Goal: Ask a question

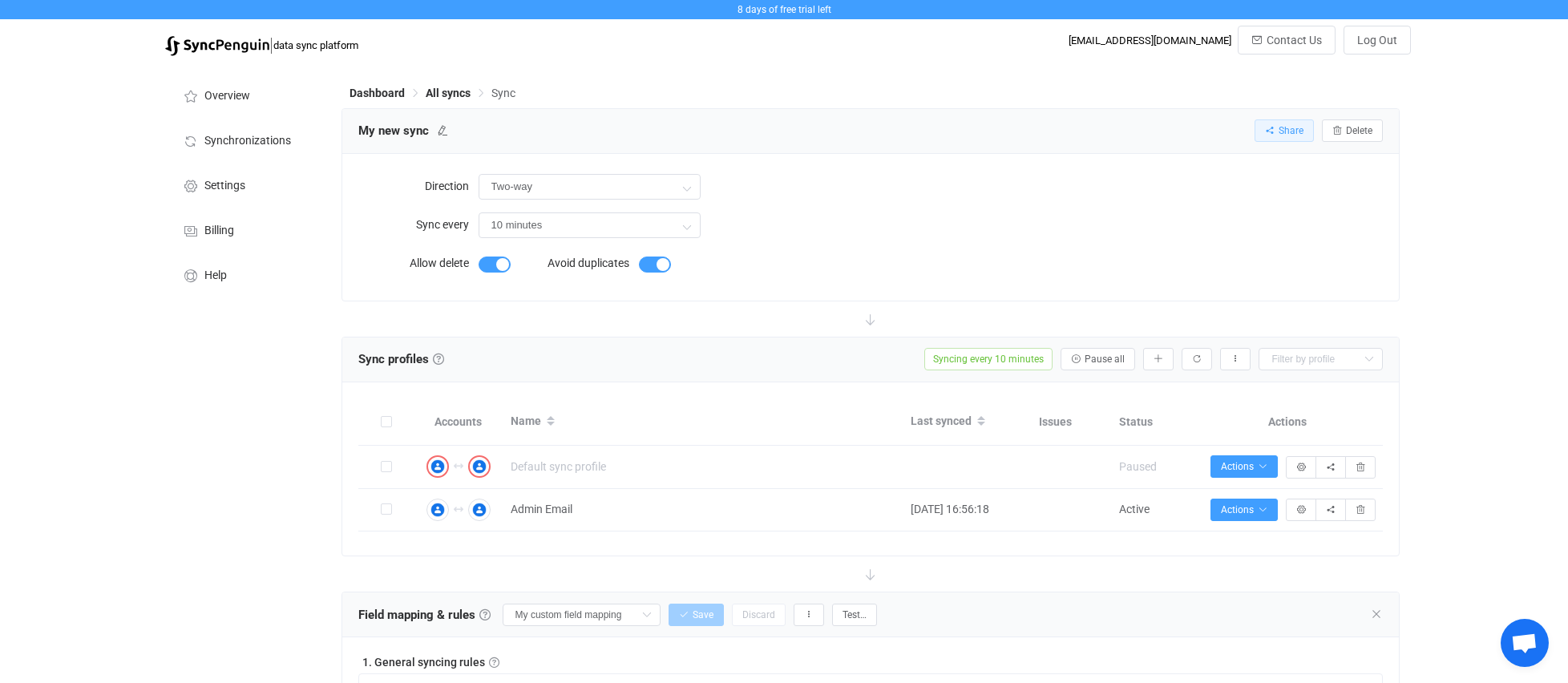
click at [1278, 132] on span "Share" at bounding box center [1290, 130] width 25 height 11
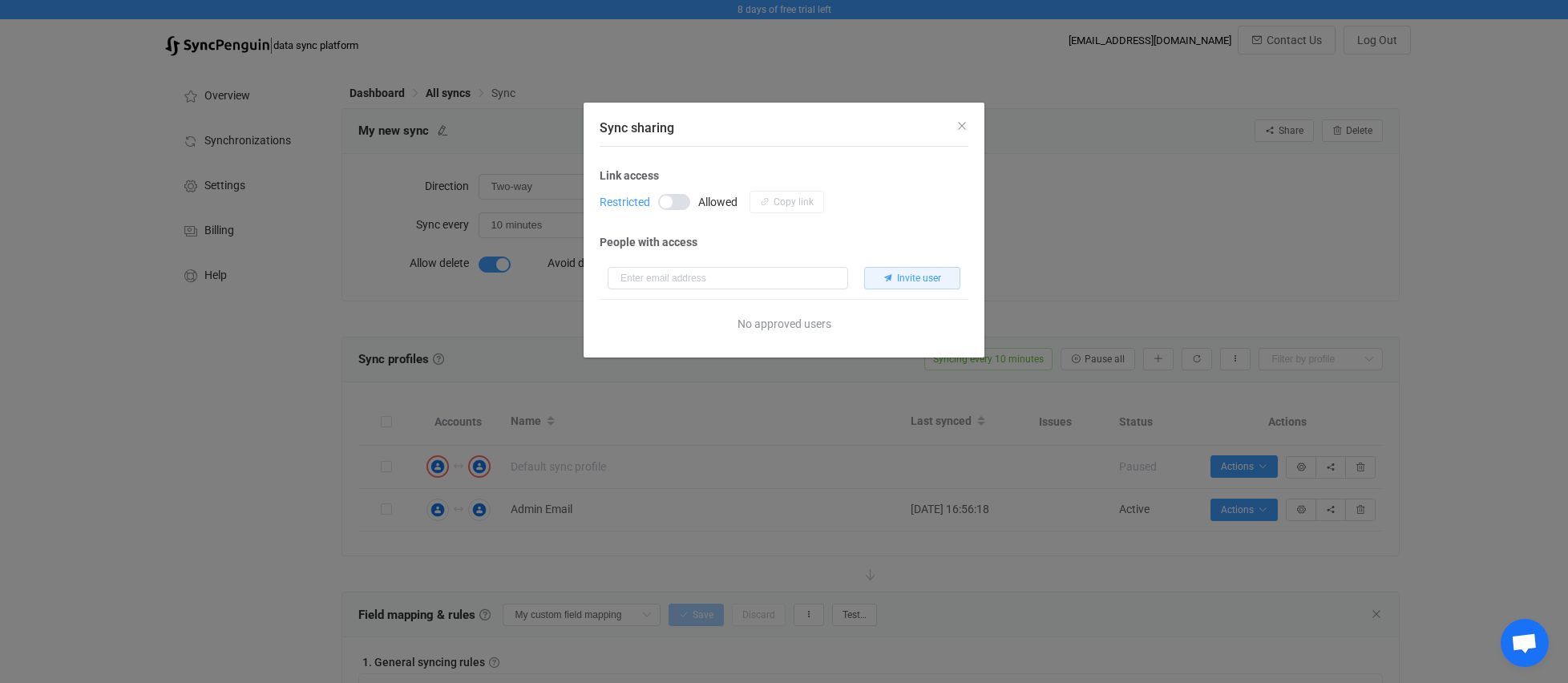
click at [1265, 135] on div "Sync sharing Link access Restricted Allowed Copy link People with access Invite…" at bounding box center [784, 341] width 1568 height 683
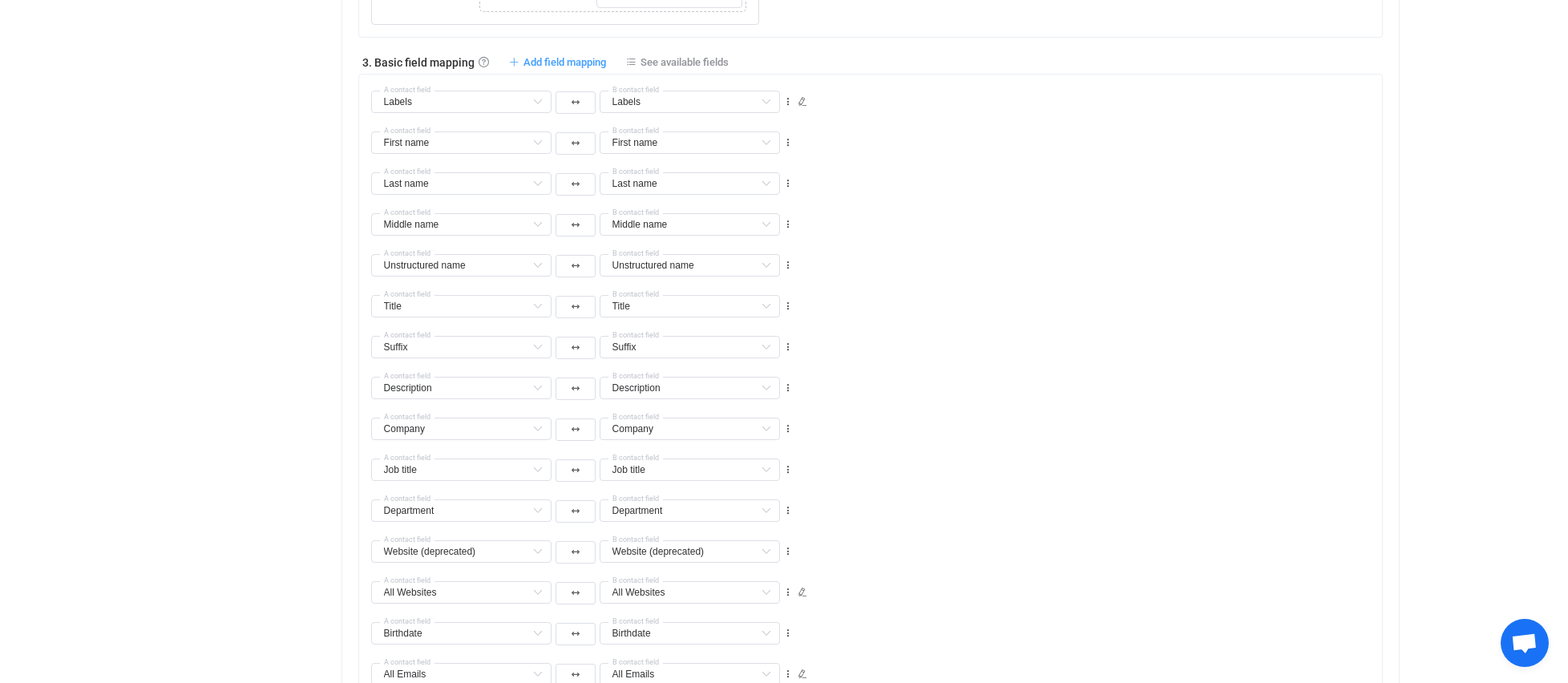
scroll to position [1549, 0]
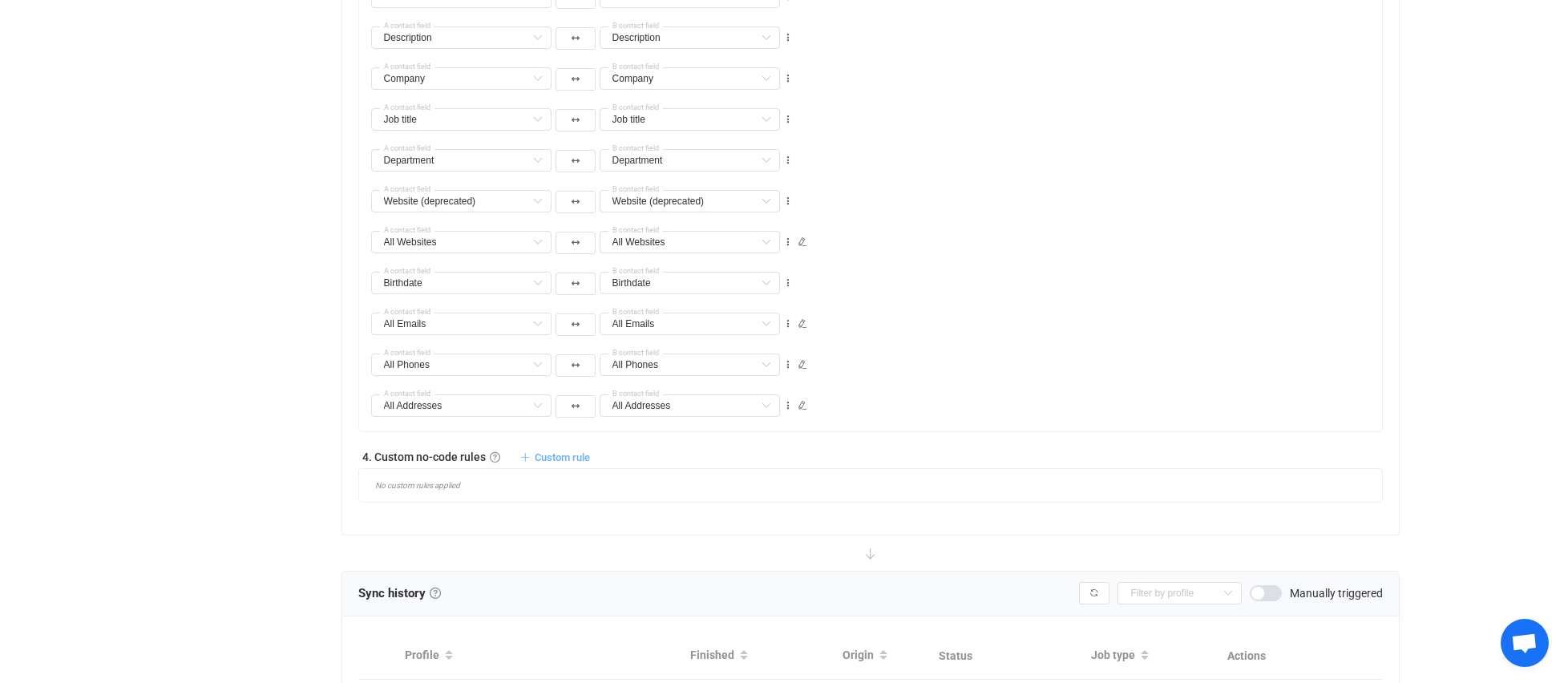
click at [549, 456] on span "Custom rule" at bounding box center [563, 458] width 55 height 12
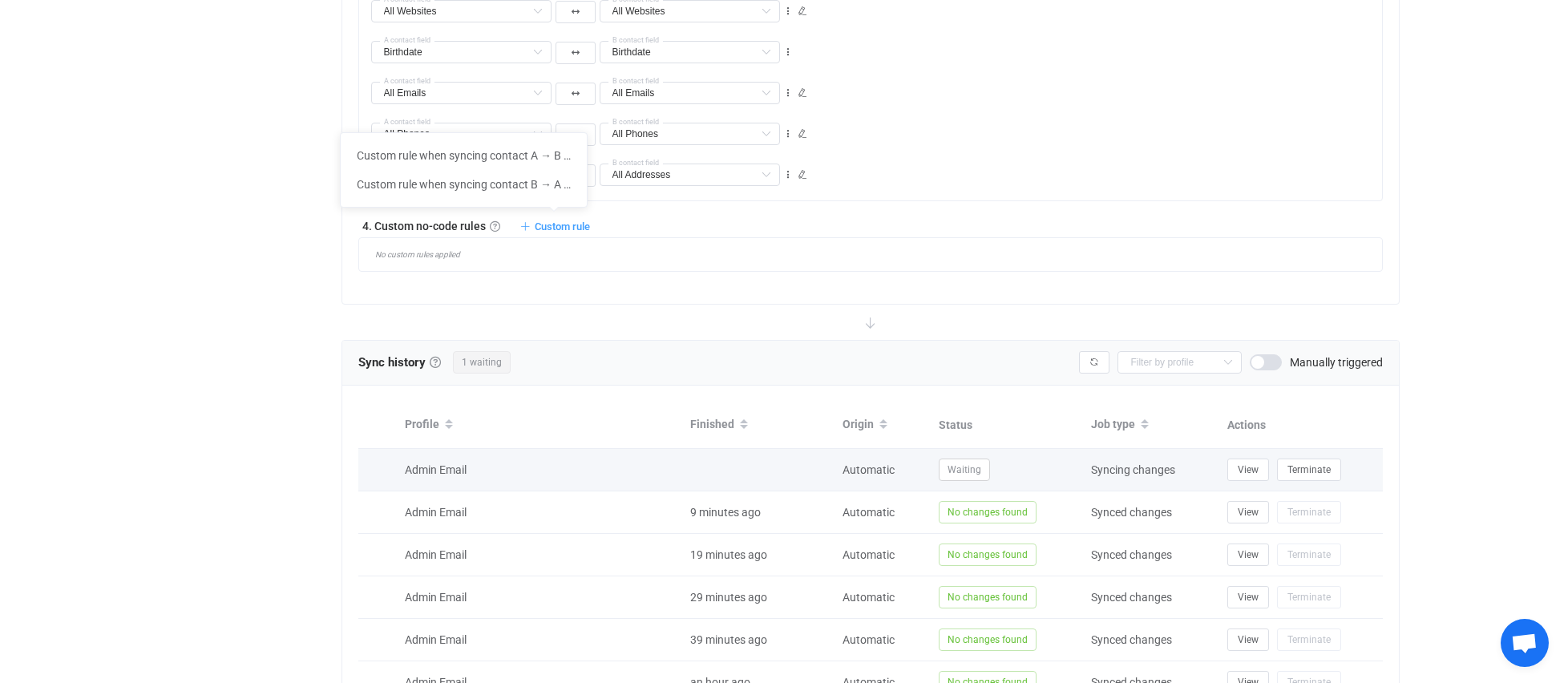
scroll to position [880, 0]
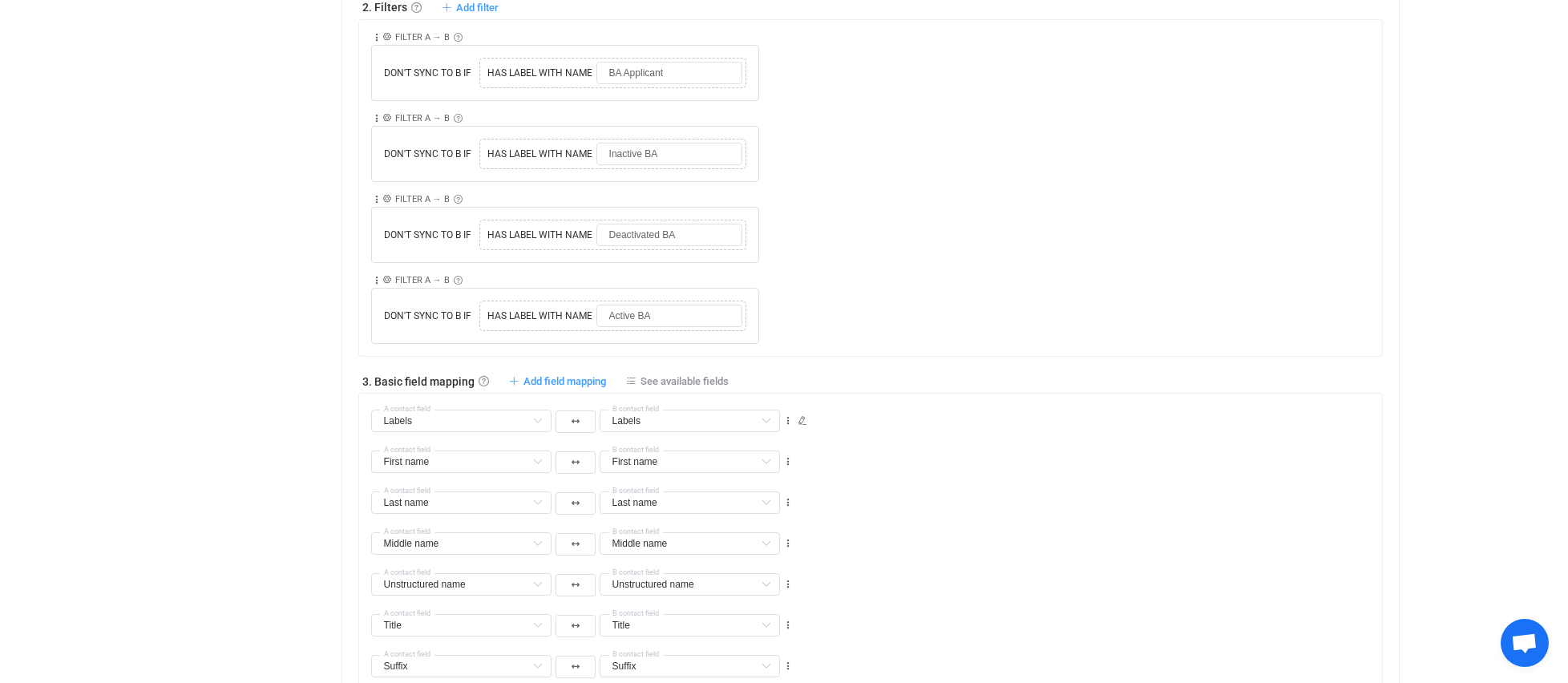
click at [1520, 640] on span "Open chat" at bounding box center [1524, 644] width 27 height 23
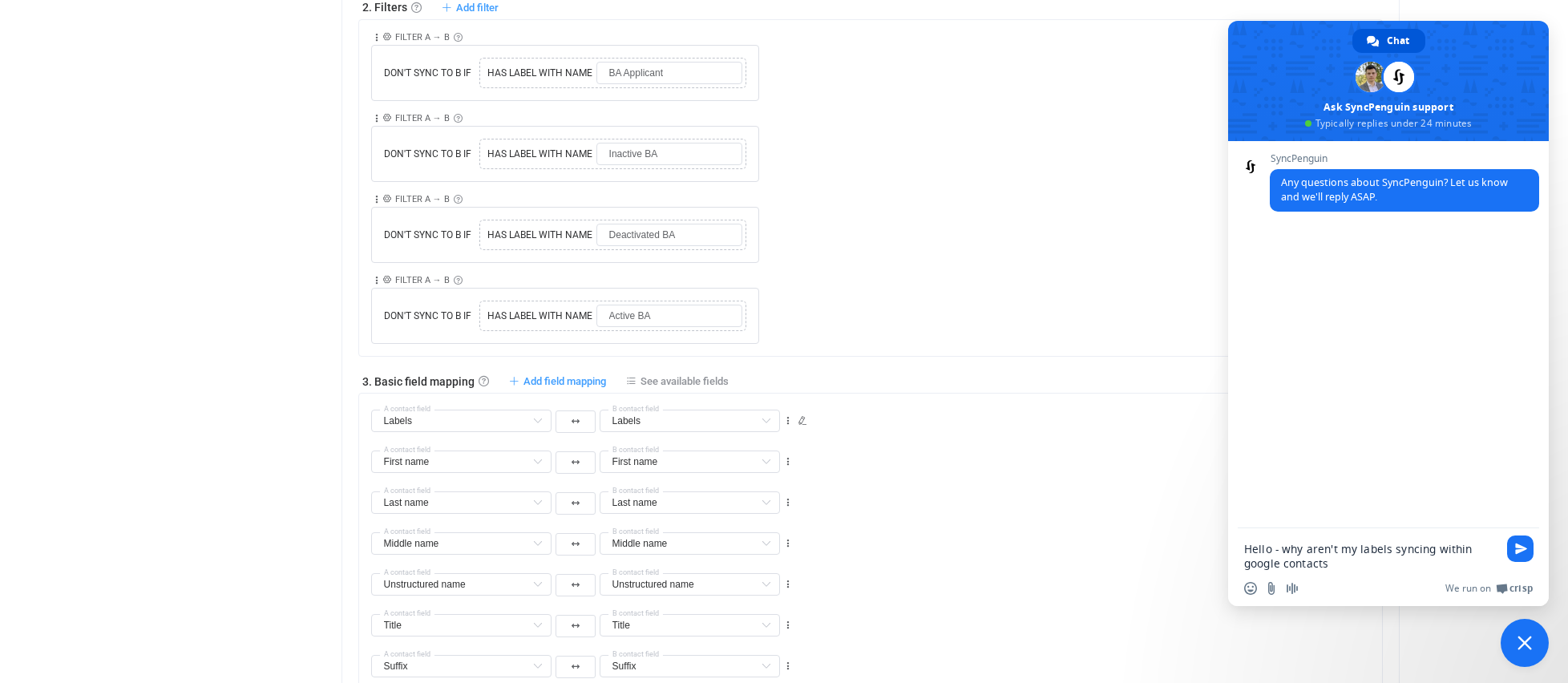
type textarea "Hello - why aren't my labels syncing within google contacts?"
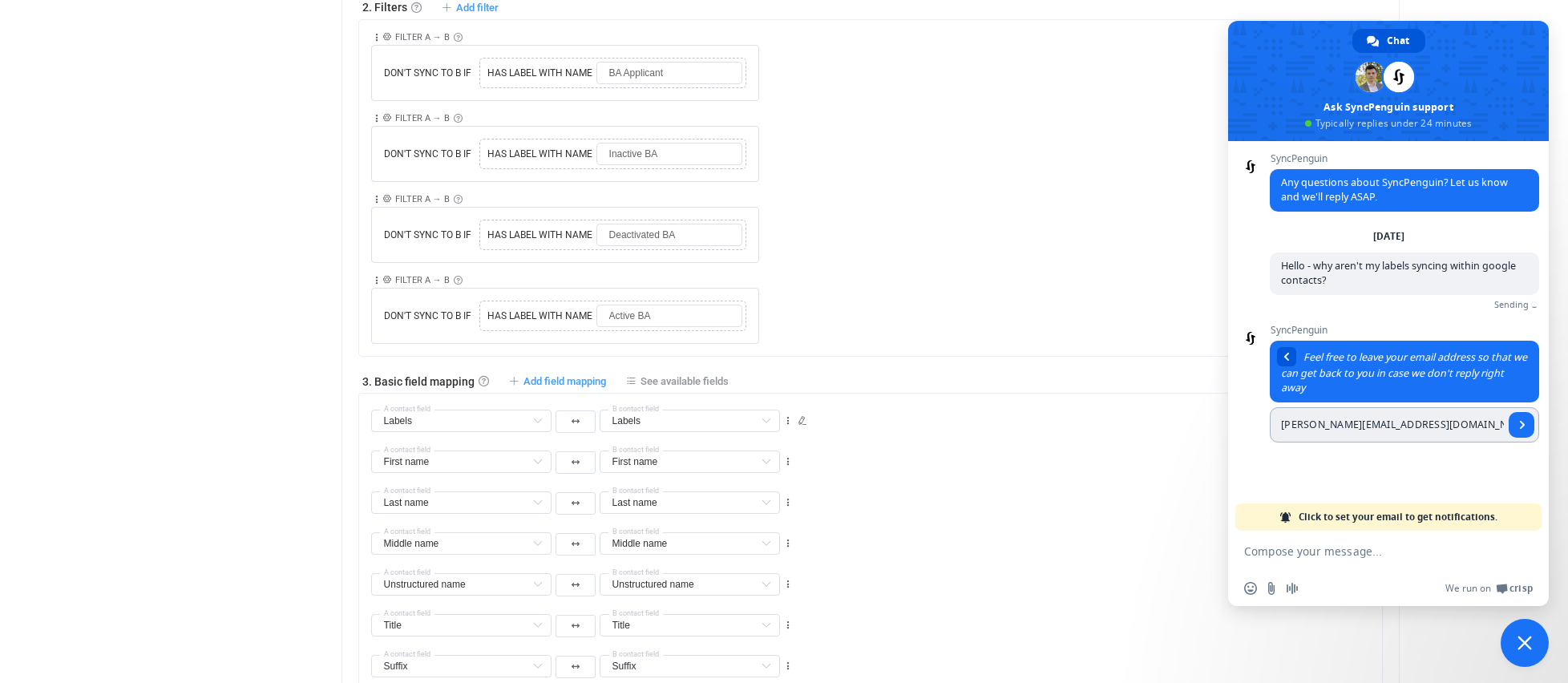
drag, startPoint x: 1452, startPoint y: 430, endPoint x: 1299, endPoint y: 423, distance: 153.2
click at [1282, 421] on input "[PERSON_NAME][EMAIL_ADDRESS][DOMAIN_NAME]" at bounding box center [1387, 425] width 234 height 36
click at [1300, 426] on input "[PERSON_NAME][EMAIL_ADDRESS][DOMAIN_NAME]" at bounding box center [1387, 425] width 234 height 36
drag, startPoint x: 1300, startPoint y: 426, endPoint x: 1373, endPoint y: 432, distance: 73.2
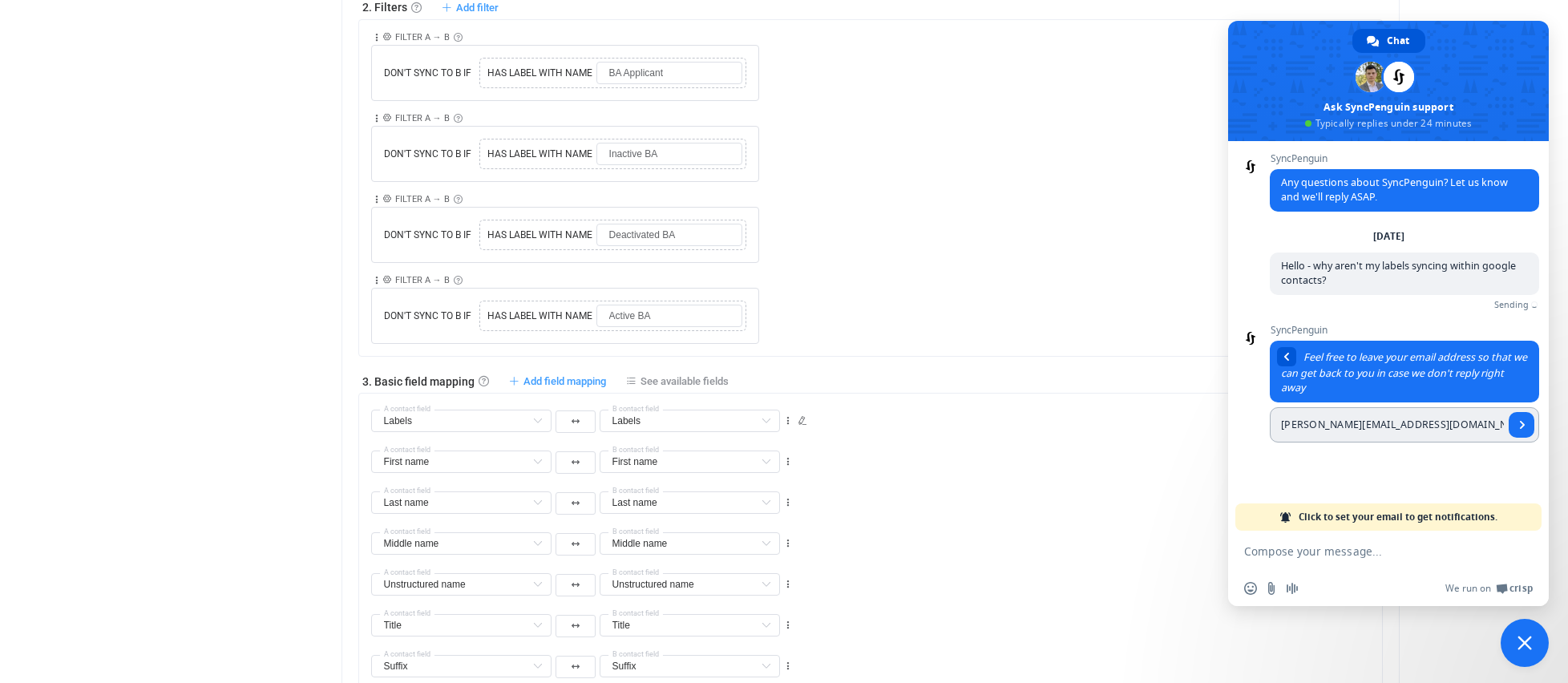
click at [1300, 426] on input "[PERSON_NAME][EMAIL_ADDRESS][DOMAIN_NAME]" at bounding box center [1387, 425] width 234 height 36
drag, startPoint x: 1315, startPoint y: 427, endPoint x: 1281, endPoint y: 427, distance: 34.0
click at [1281, 427] on input "[PERSON_NAME][EMAIL_ADDRESS][DOMAIN_NAME]" at bounding box center [1387, 425] width 234 height 36
click at [1305, 424] on input "[PERSON_NAME][EMAIL_ADDRESS][DOMAIN_NAME]" at bounding box center [1387, 425] width 234 height 36
click at [1317, 427] on input "[PERSON_NAME][EMAIL_ADDRESS][DOMAIN_NAME]" at bounding box center [1387, 425] width 234 height 36
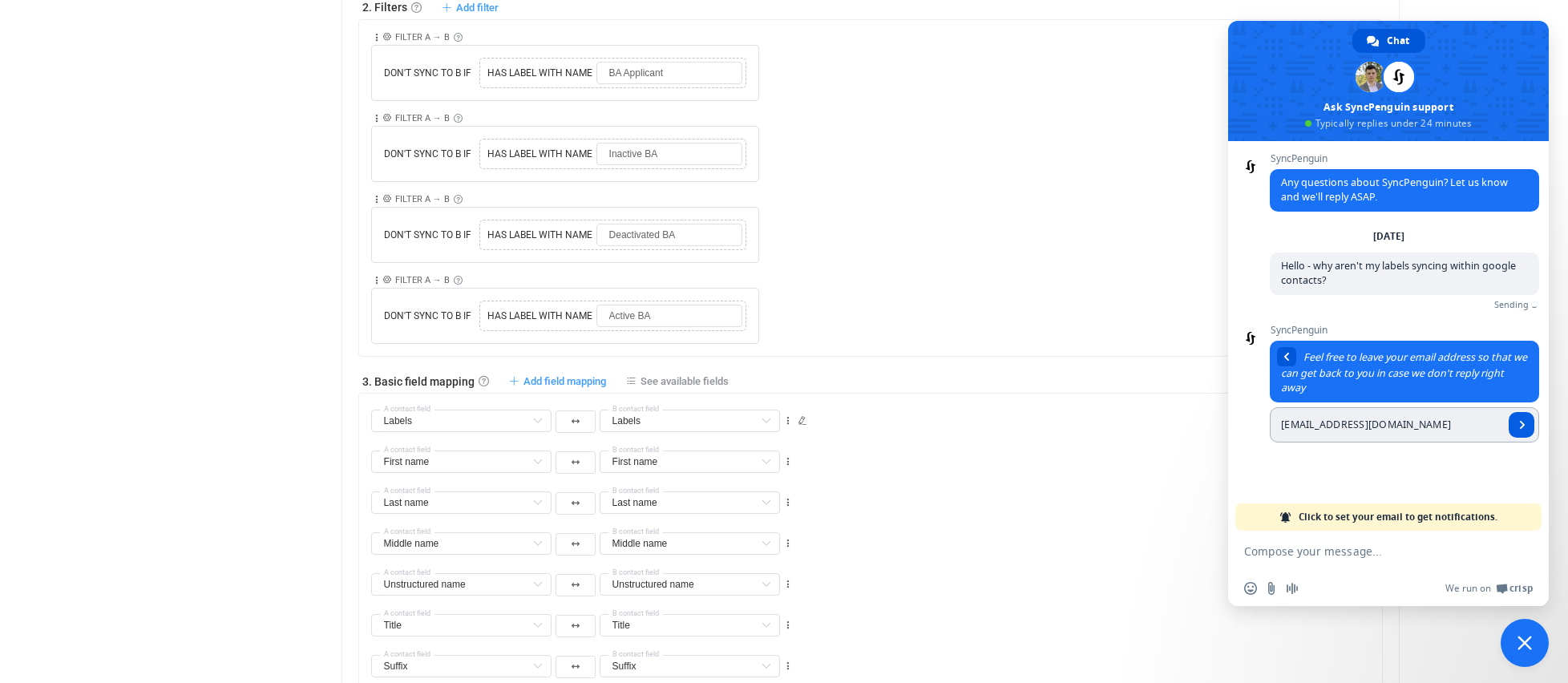
type input "[EMAIL_ADDRESS][DOMAIN_NAME]"
click at [1517, 430] on span "Send" at bounding box center [1522, 425] width 26 height 26
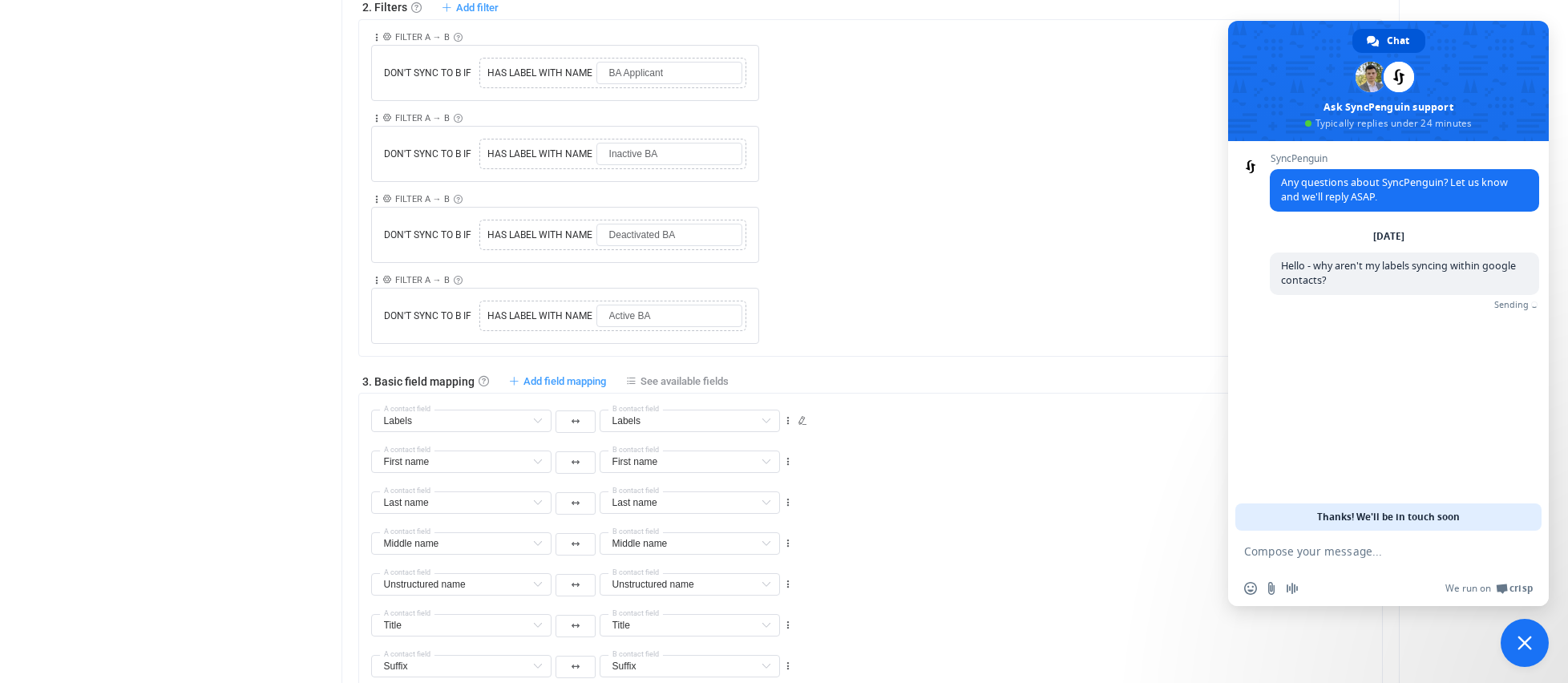
scroll to position [187, 0]
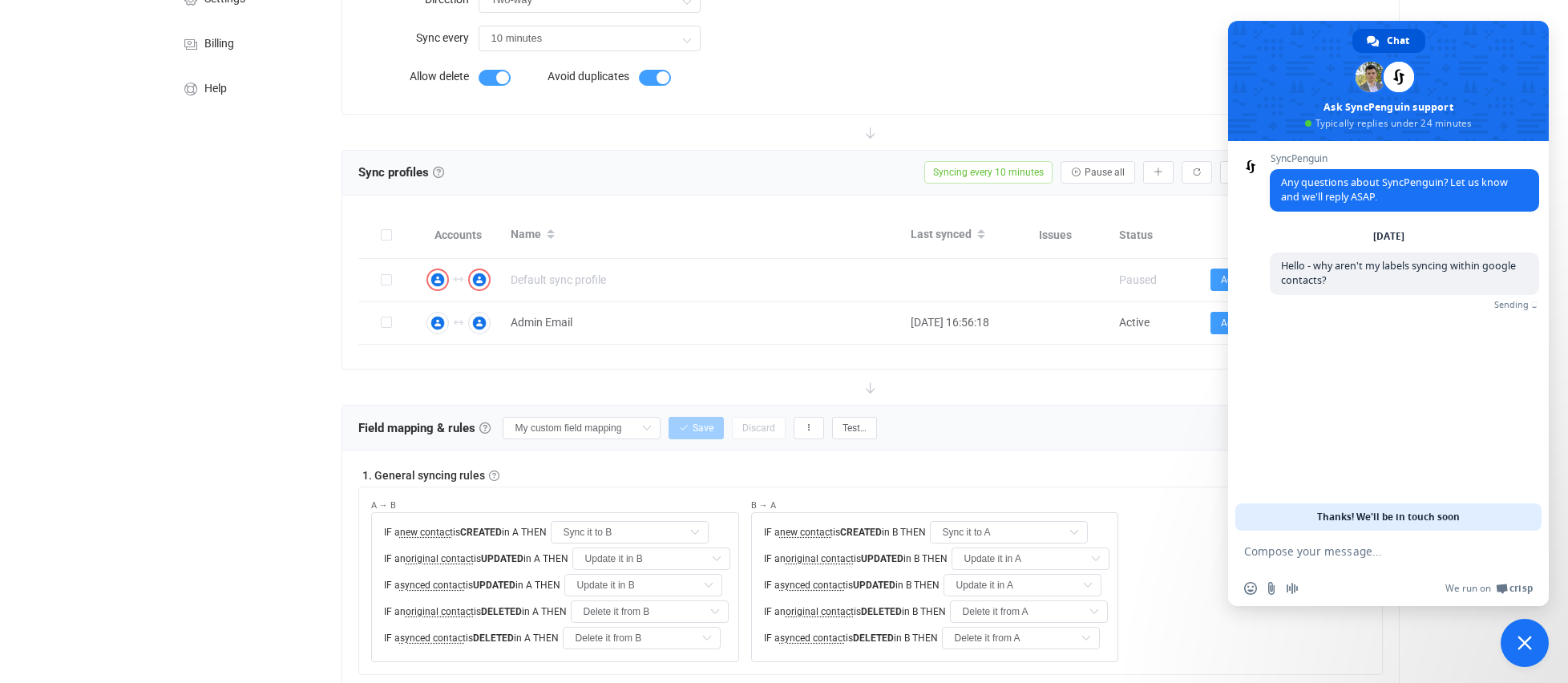
drag, startPoint x: 1524, startPoint y: 652, endPoint x: 1249, endPoint y: 571, distance: 286.7
click at [1524, 652] on span "Close chat" at bounding box center [1524, 642] width 48 height 48
